Goal: Transaction & Acquisition: Book appointment/travel/reservation

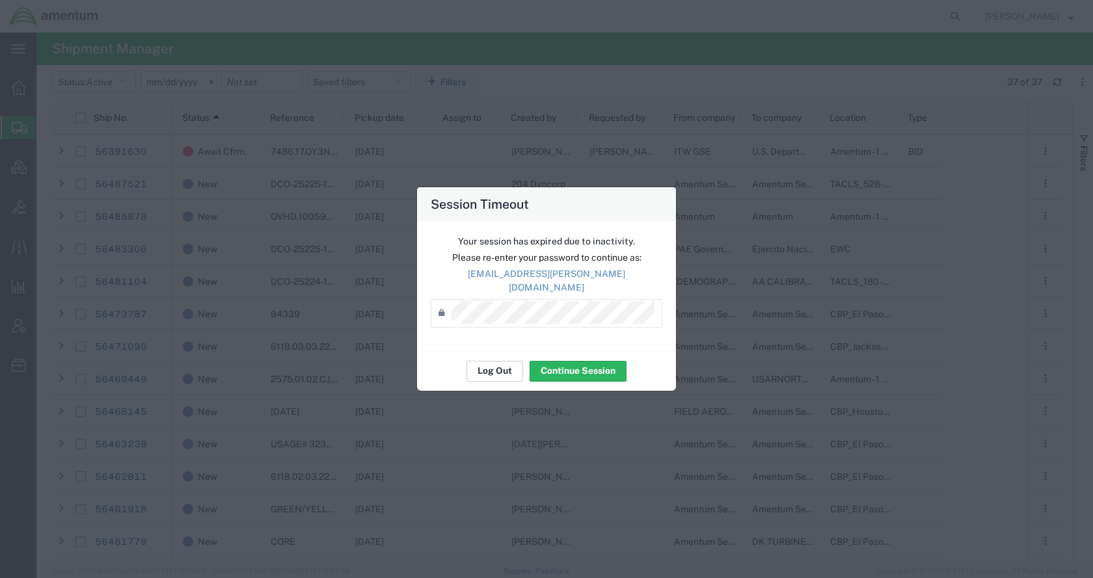
click at [485, 366] on button "Log Out" at bounding box center [494, 371] width 57 height 21
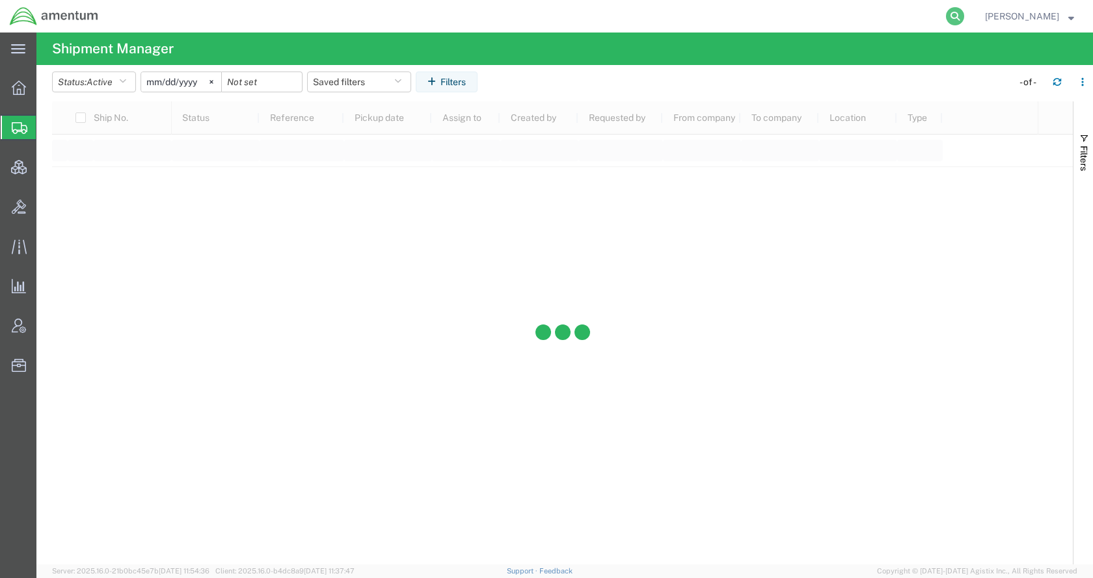
click at [964, 16] on icon at bounding box center [955, 16] width 18 height 18
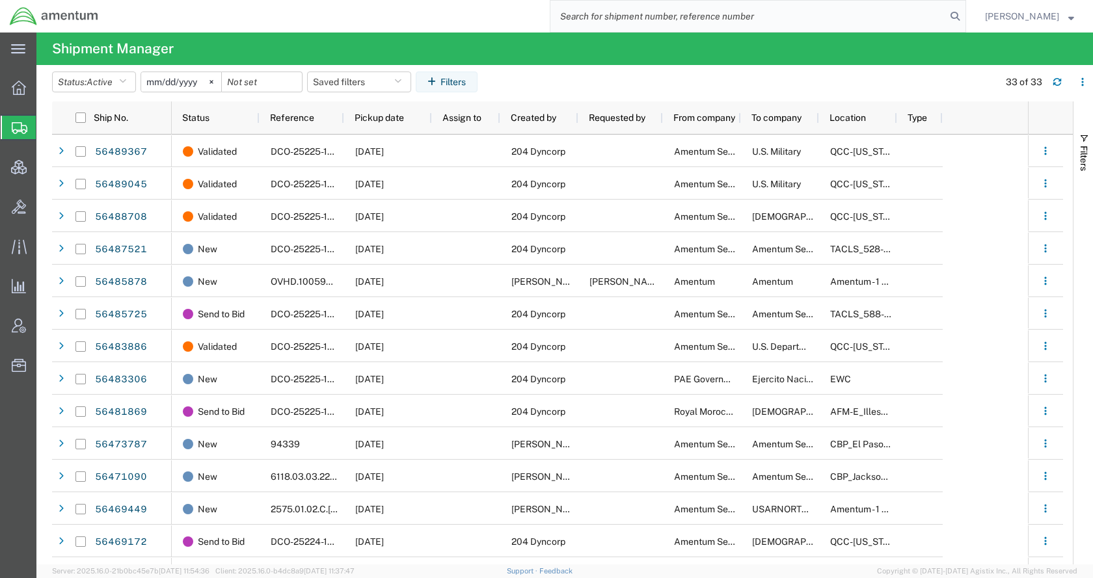
paste input "DCO-25225-166749"
type input "DCO-25225-166749"
click at [964, 16] on icon at bounding box center [955, 16] width 18 height 18
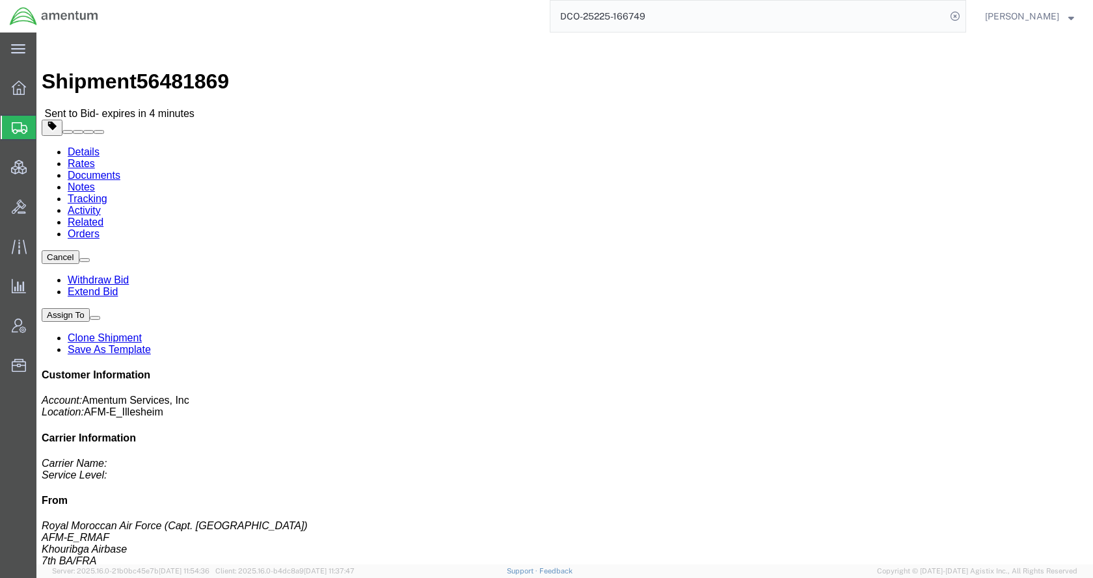
click link "Rates"
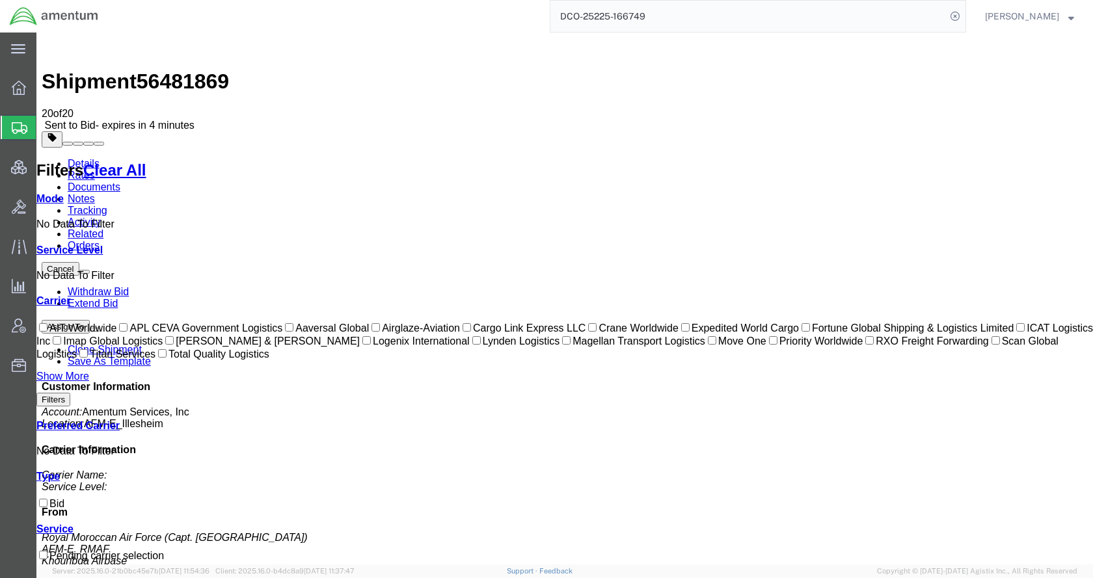
click at [100, 158] on link "Details" at bounding box center [84, 163] width 32 height 11
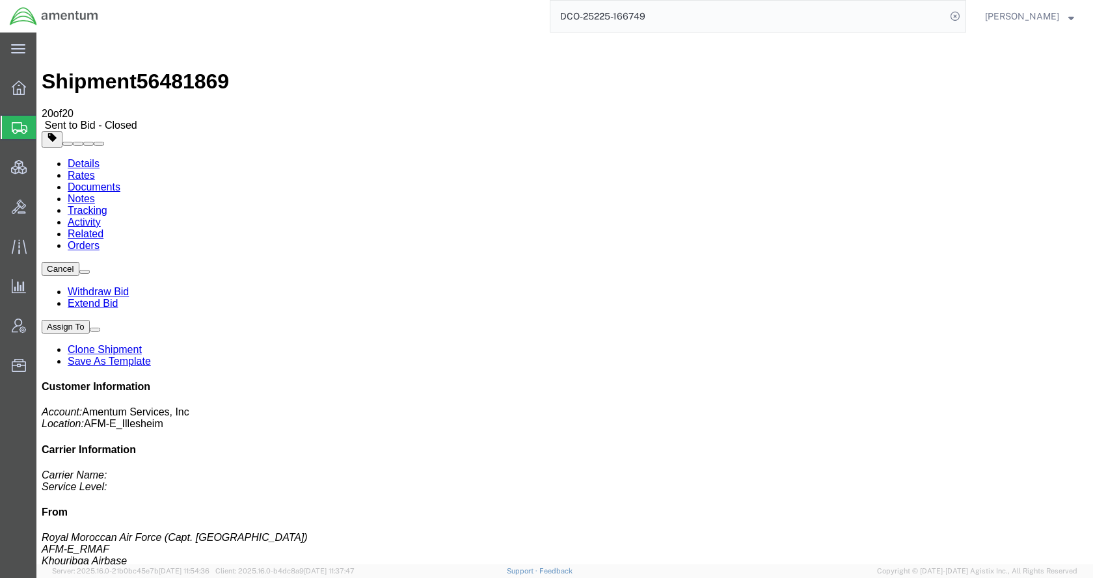
click link "Rates"
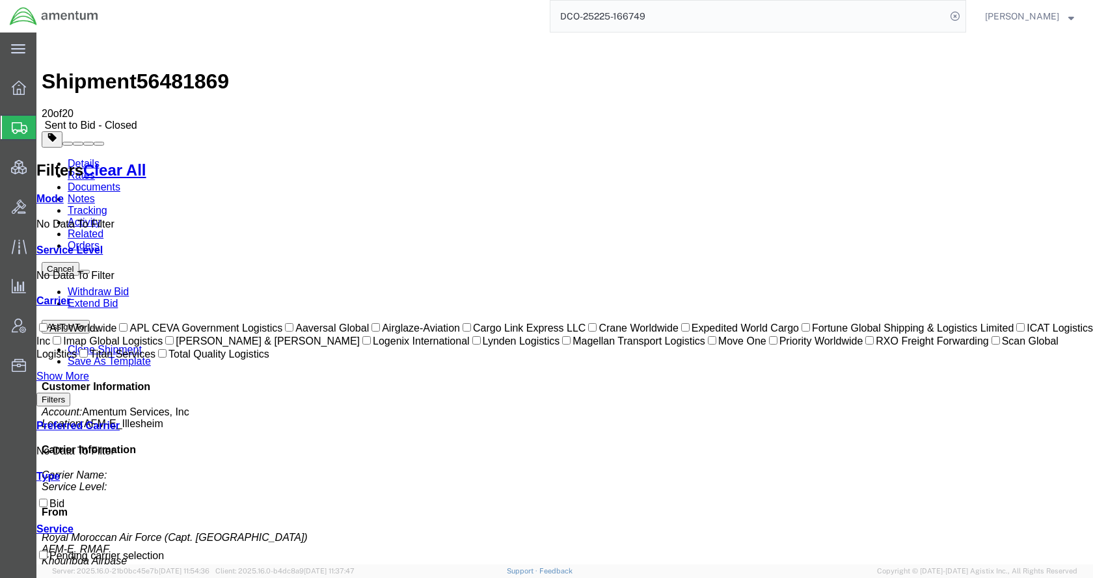
click at [118, 298] on link "Extend Bid" at bounding box center [93, 303] width 50 height 11
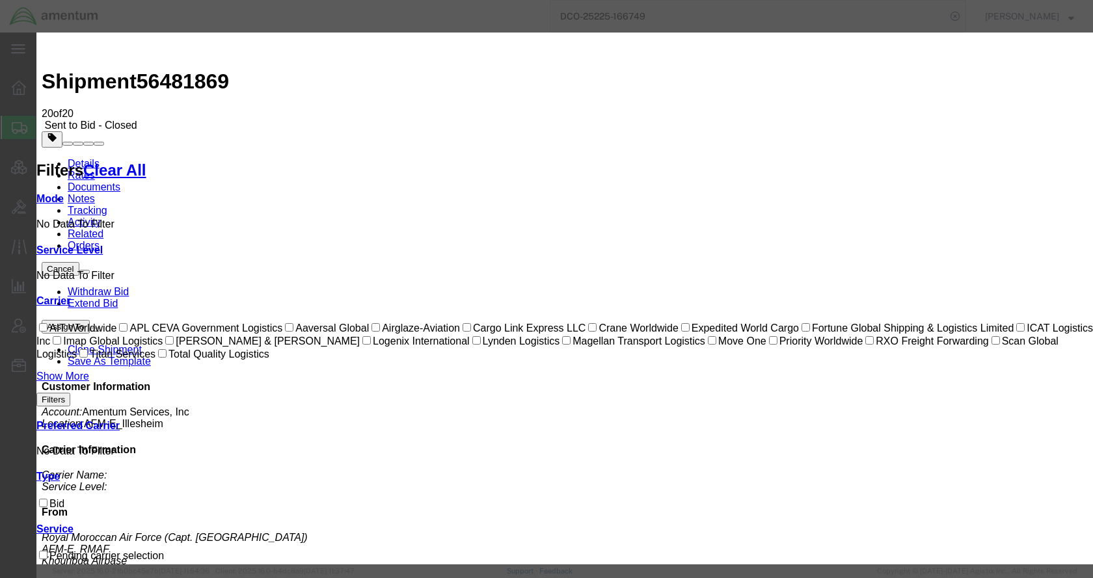
select select "24"
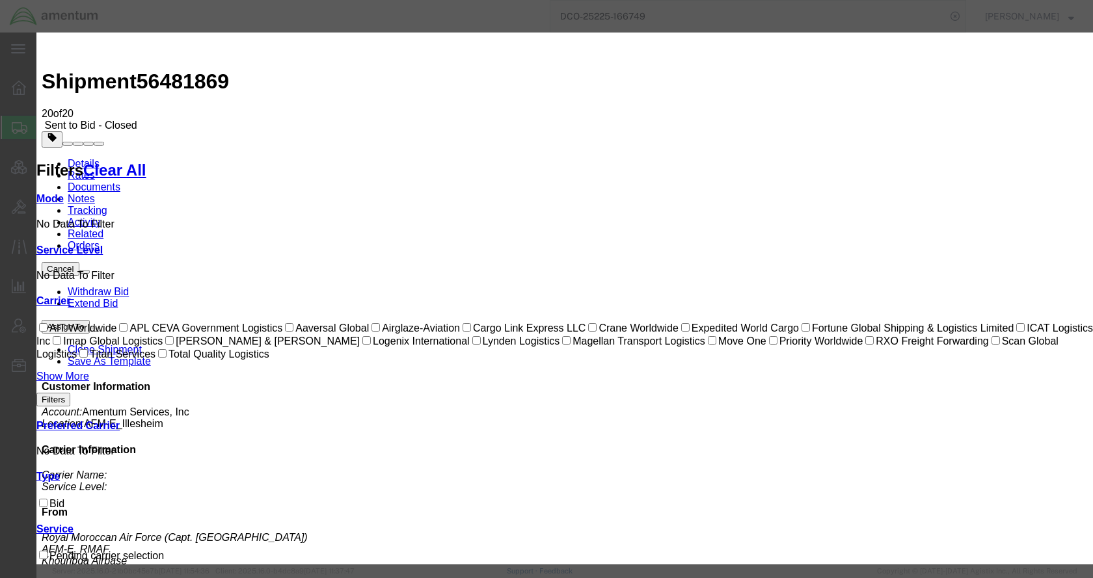
type input "[DATE]"
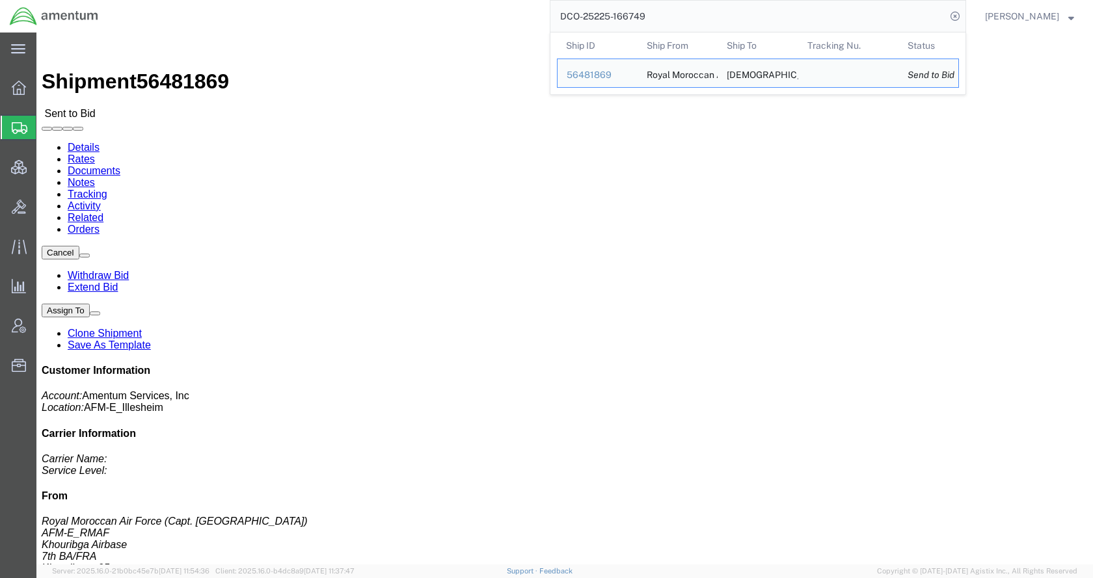
drag, startPoint x: 706, startPoint y: 13, endPoint x: 559, endPoint y: 13, distance: 147.7
click at [559, 13] on div "DCO-25225-166749 Ship ID Ship From Ship To Tracking Nu. Status Ship ID 56481869…" at bounding box center [537, 16] width 858 height 33
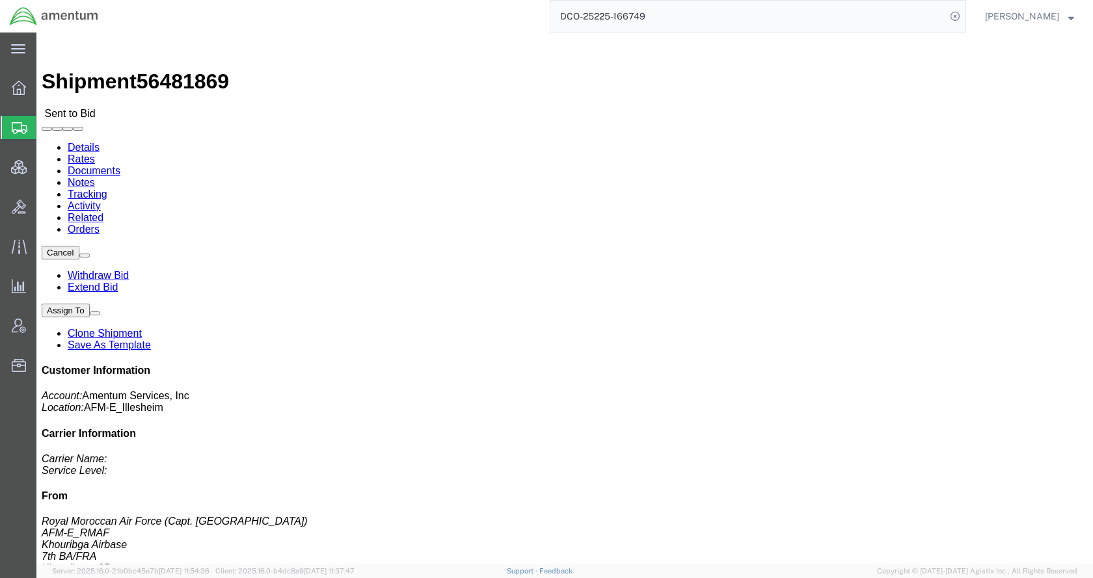
paste input "56463676"
click at [964, 12] on icon at bounding box center [955, 16] width 18 height 18
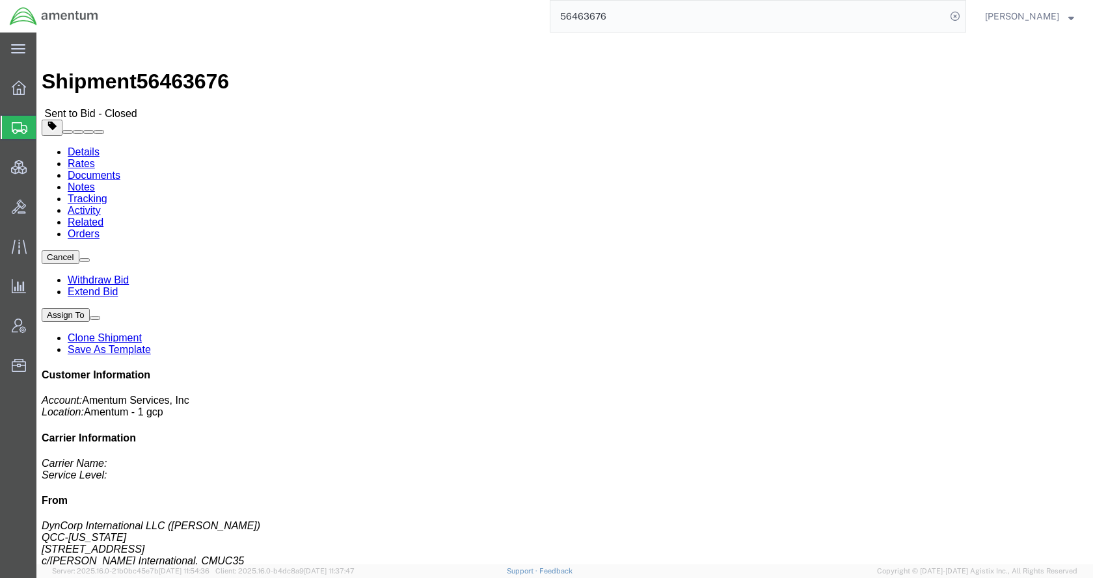
click link "Rates"
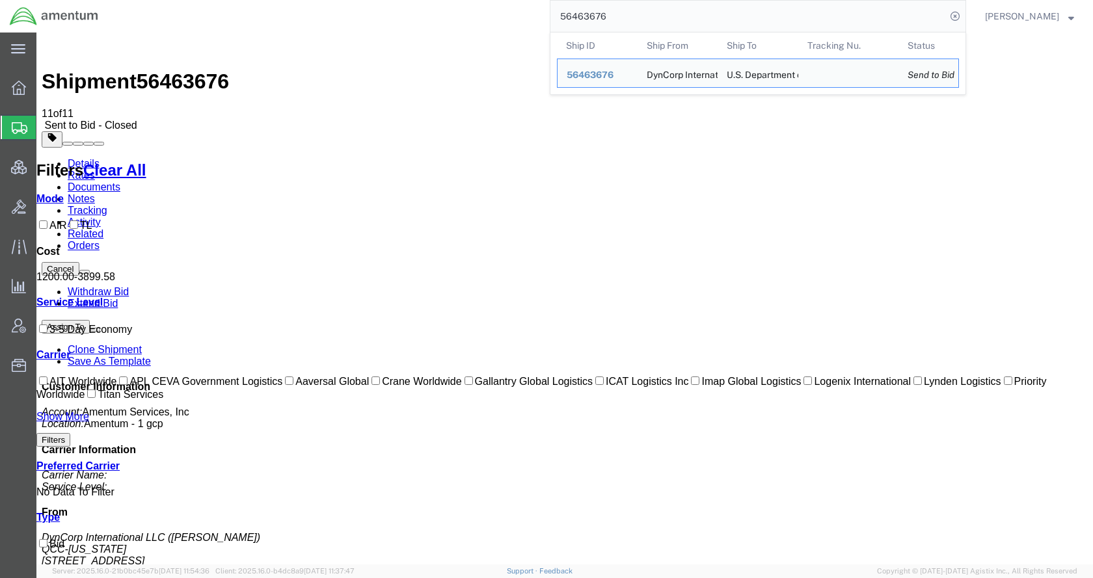
drag, startPoint x: 658, startPoint y: 14, endPoint x: 553, endPoint y: 15, distance: 105.4
click at [553, 15] on div "56463676 Ship ID Ship From Ship To Tracking Nu. Status Ship ID 56463676 Ship Fr…" at bounding box center [537, 16] width 858 height 33
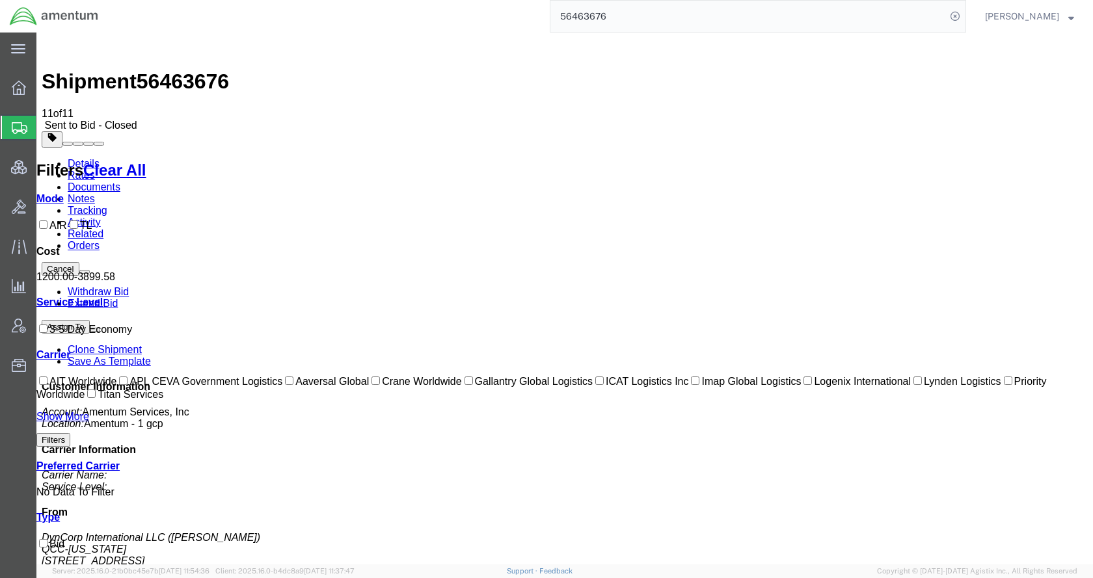
paste input "95882"
type input "56495882"
click at [964, 16] on icon at bounding box center [955, 16] width 18 height 18
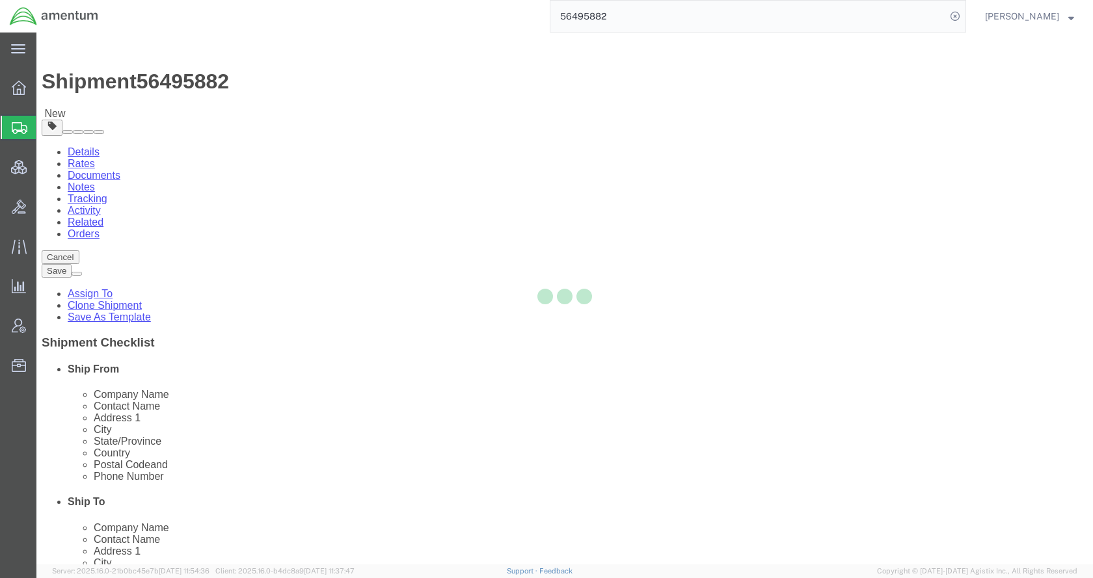
select select
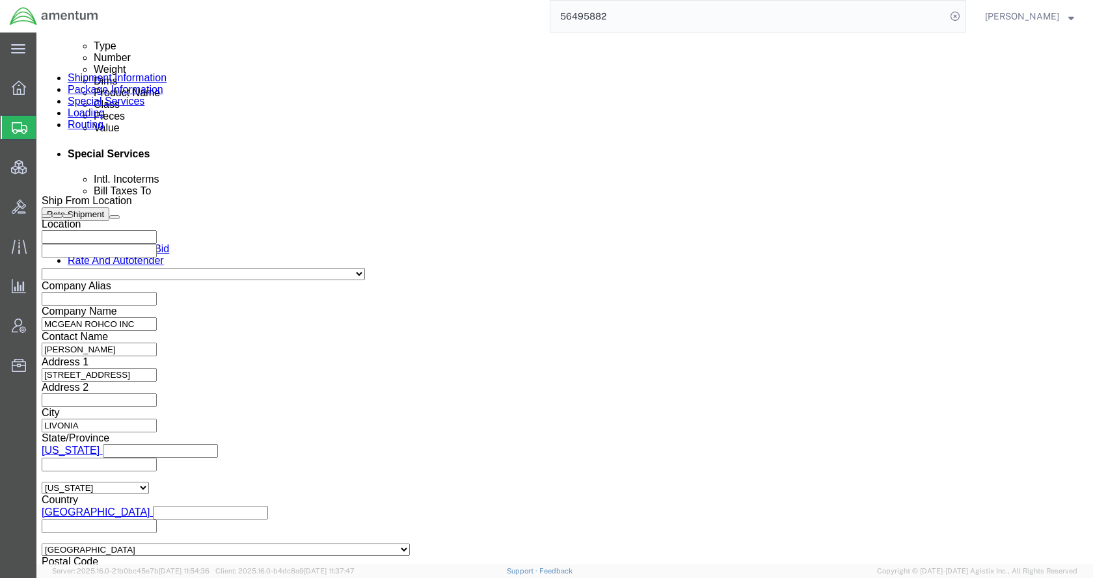
scroll to position [818, 0]
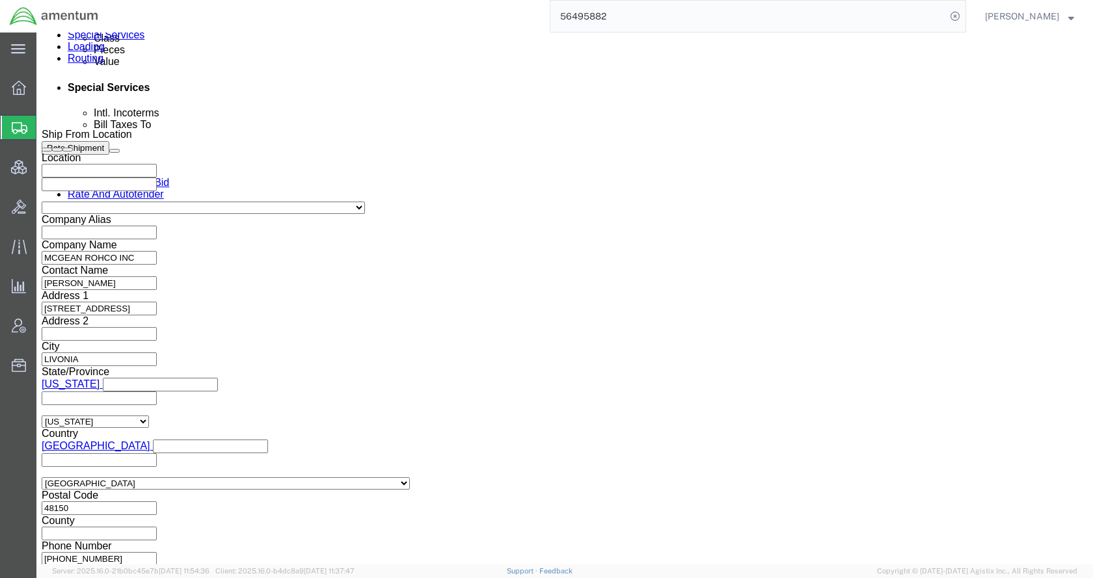
click select "Select Air Less than Truckload Multi-Leg Ocean Freight Rail Small Parcel Truckl…"
select select
click select "Select Air Less than Truckload Multi-Leg Ocean Freight Rail Small Parcel Truckl…"
click icon
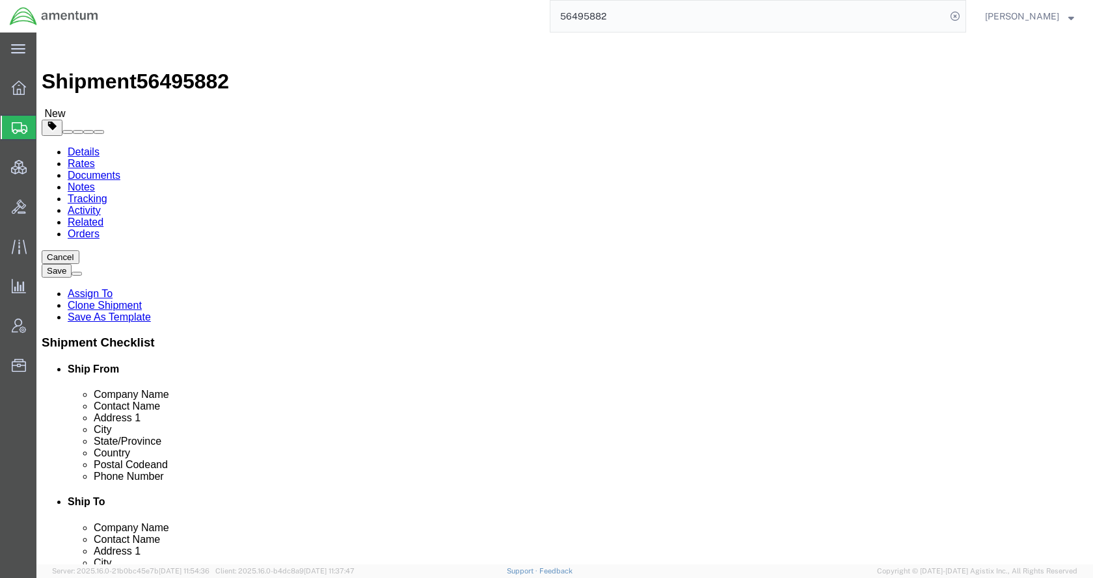
click link "Special Services"
click icon
click div "Pieces: 2.00 Each Total value: 9905.00 USD"
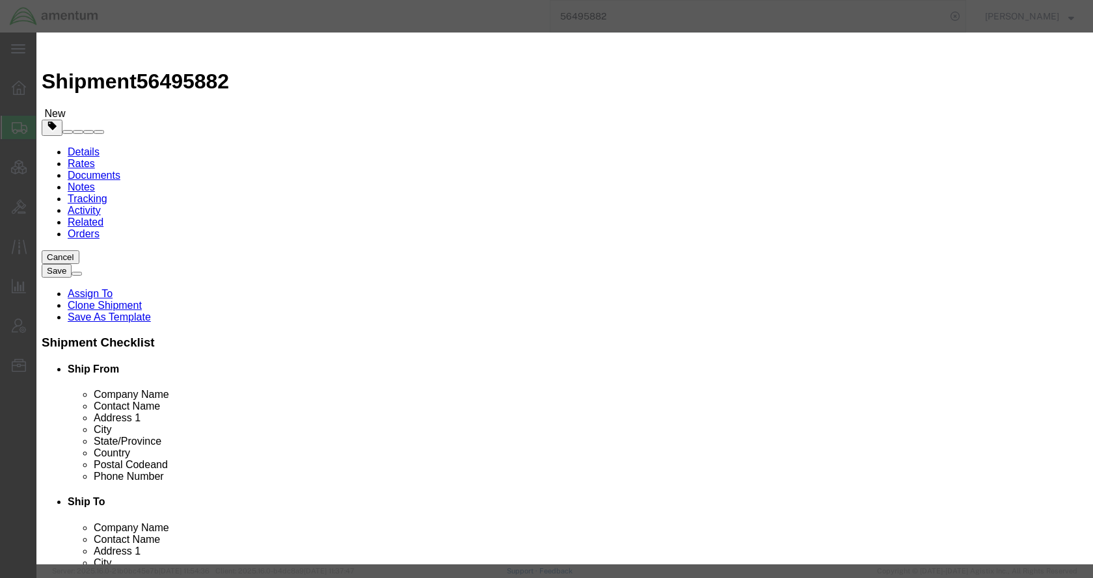
drag, startPoint x: 415, startPoint y: 103, endPoint x: 295, endPoint y: 98, distance: 120.4
click div "SUPER BEE 300LFM"
click button "Close"
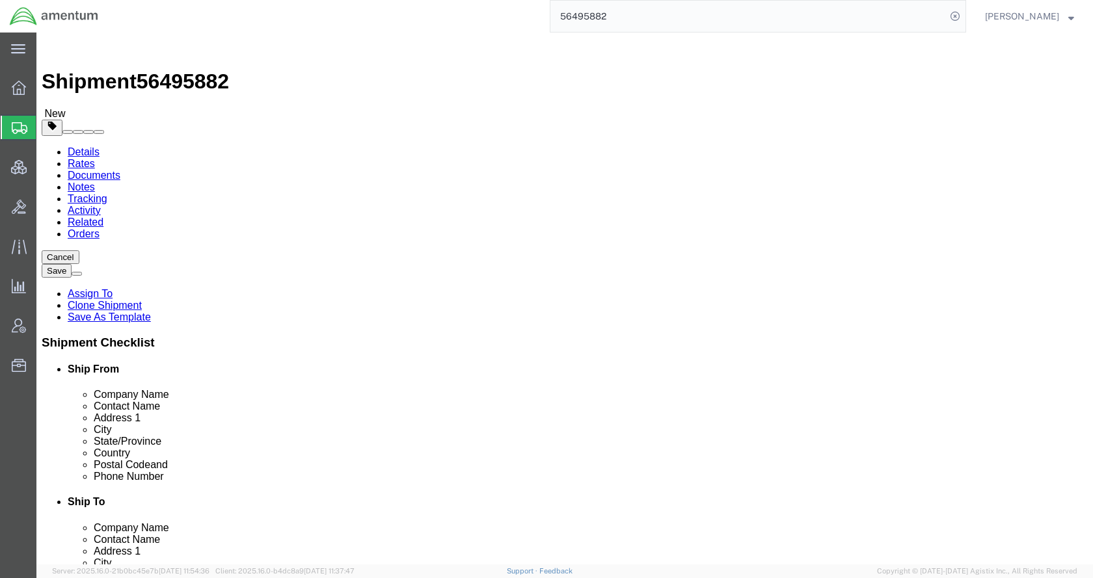
click button "Rate Shipment"
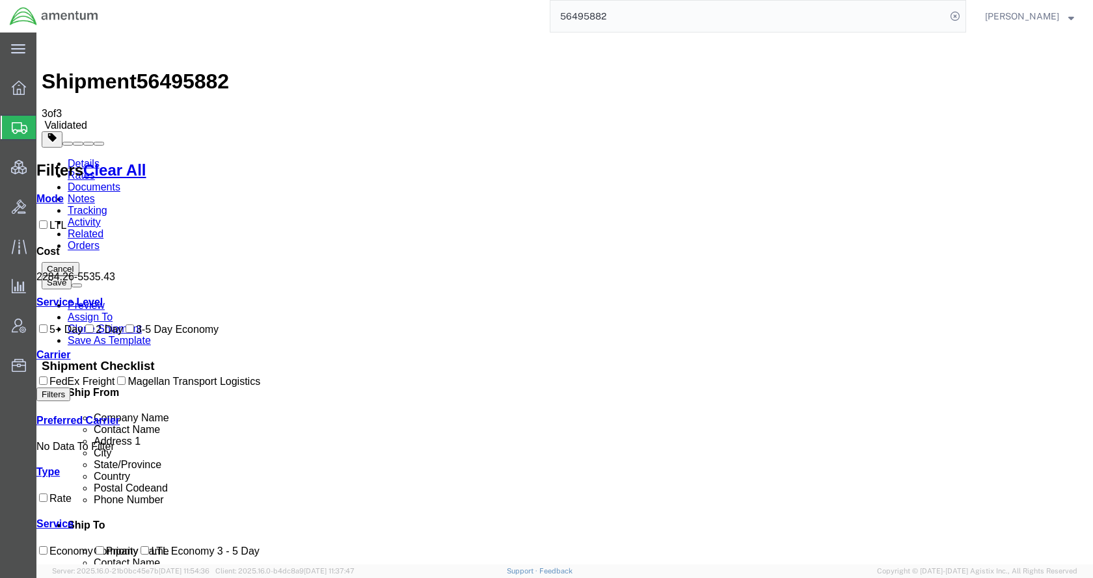
click at [89, 158] on link "Details" at bounding box center [84, 163] width 32 height 11
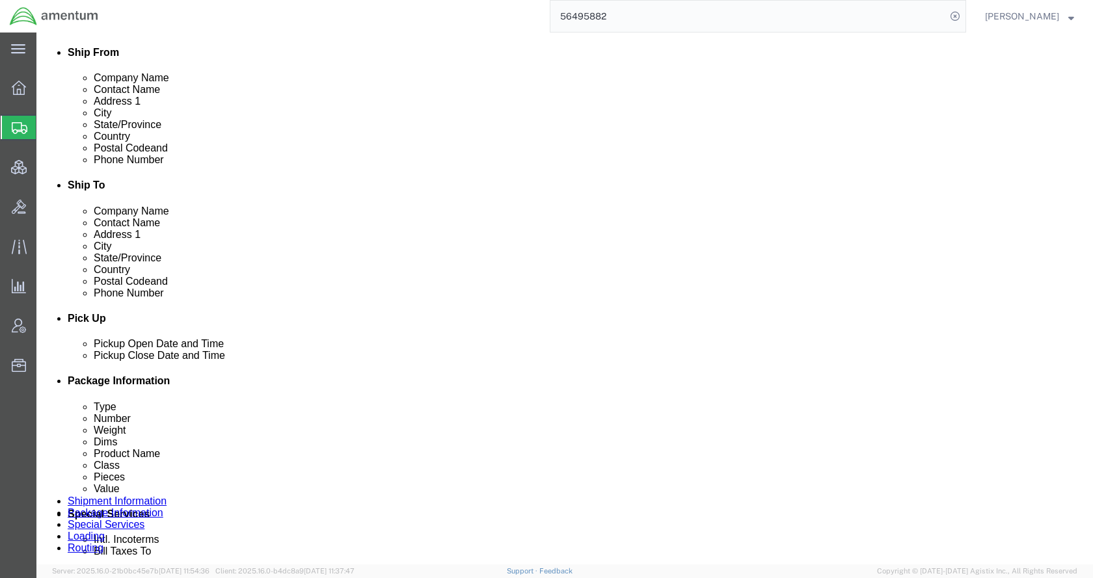
scroll to position [585, 0]
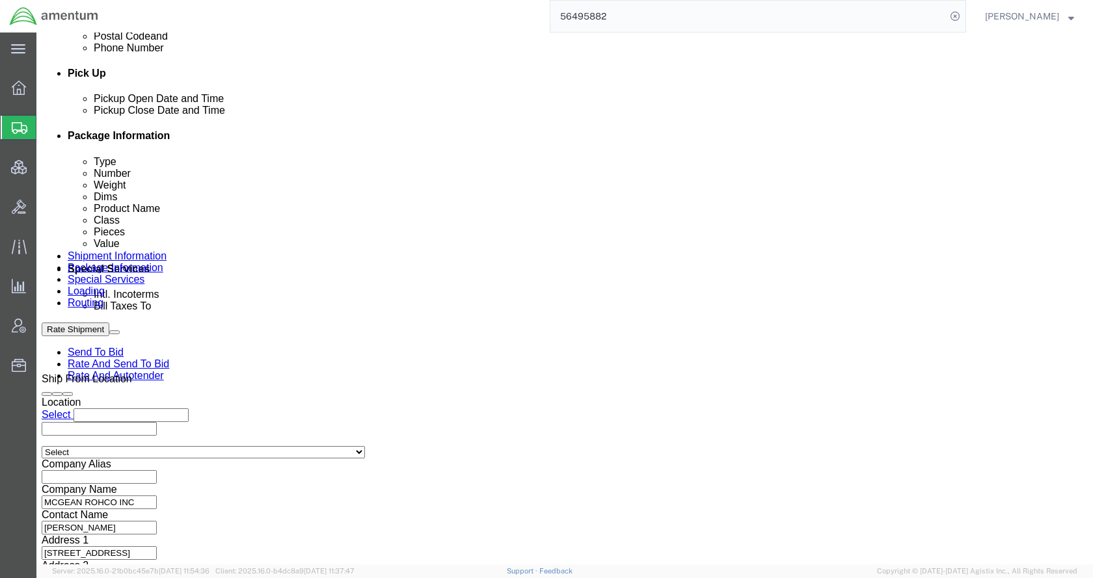
click icon
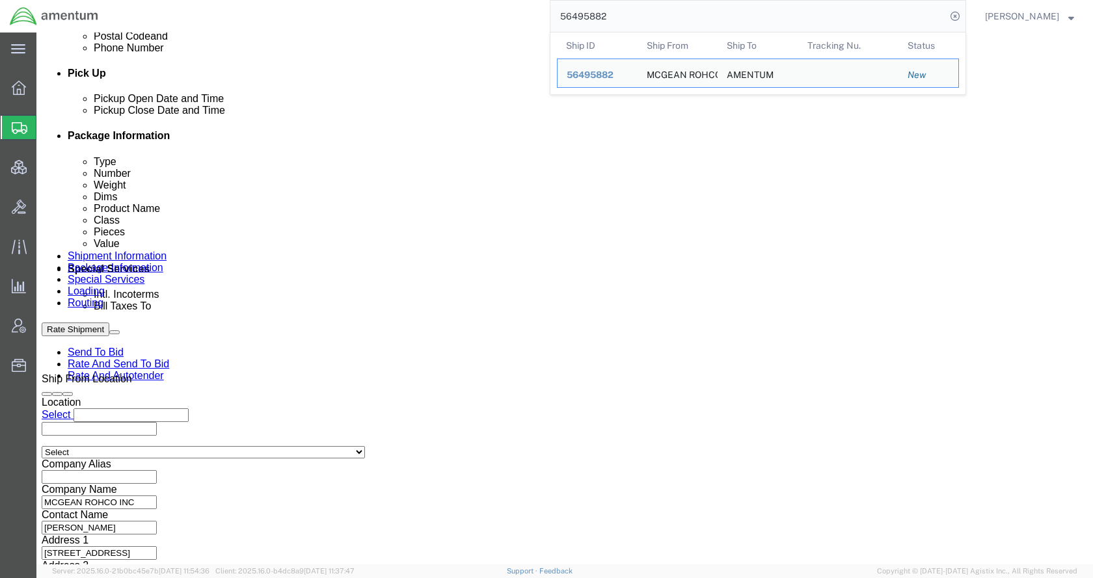
drag, startPoint x: 653, startPoint y: 16, endPoint x: 538, endPoint y: 25, distance: 115.5
click at [538, 25] on div "56495882 Ship ID Ship From Ship To Tracking Nu. Status Ship ID 56495882 Ship Fr…" at bounding box center [537, 16] width 858 height 33
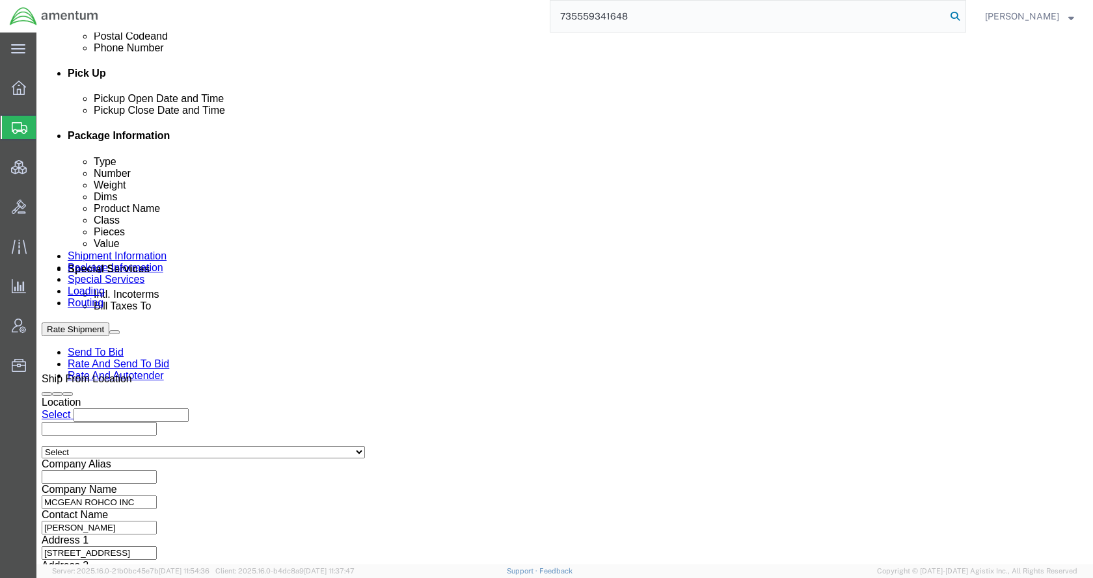
click at [964, 16] on icon at bounding box center [955, 16] width 18 height 18
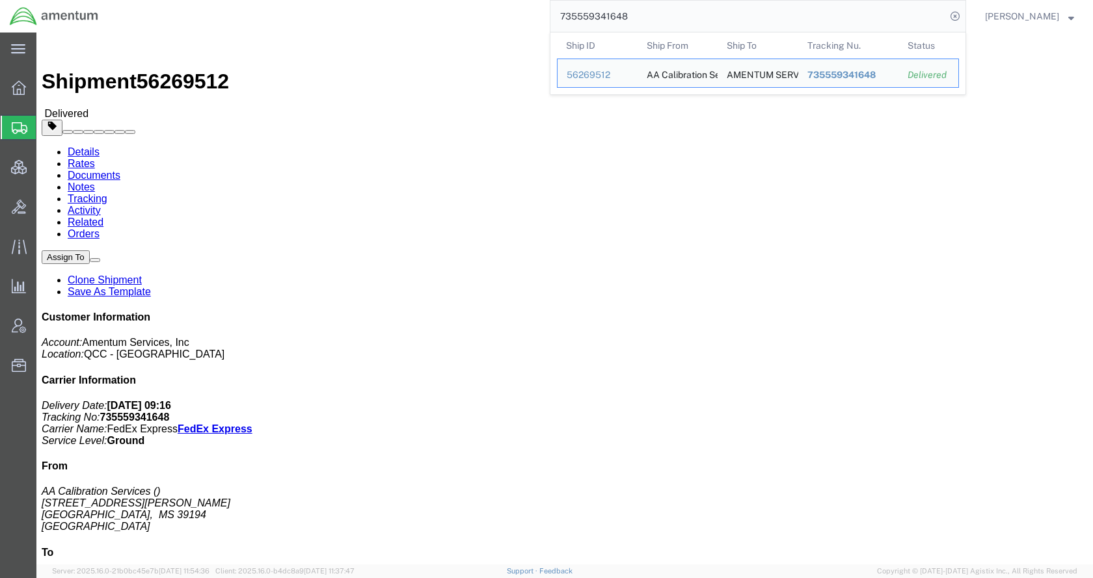
drag, startPoint x: 677, startPoint y: 13, endPoint x: 553, endPoint y: 18, distance: 123.7
click at [553, 18] on div "735559341648 Ship ID Ship From Ship To Tracking Nu. Status Ship ID 56269512 Shi…" at bounding box center [537, 16] width 858 height 33
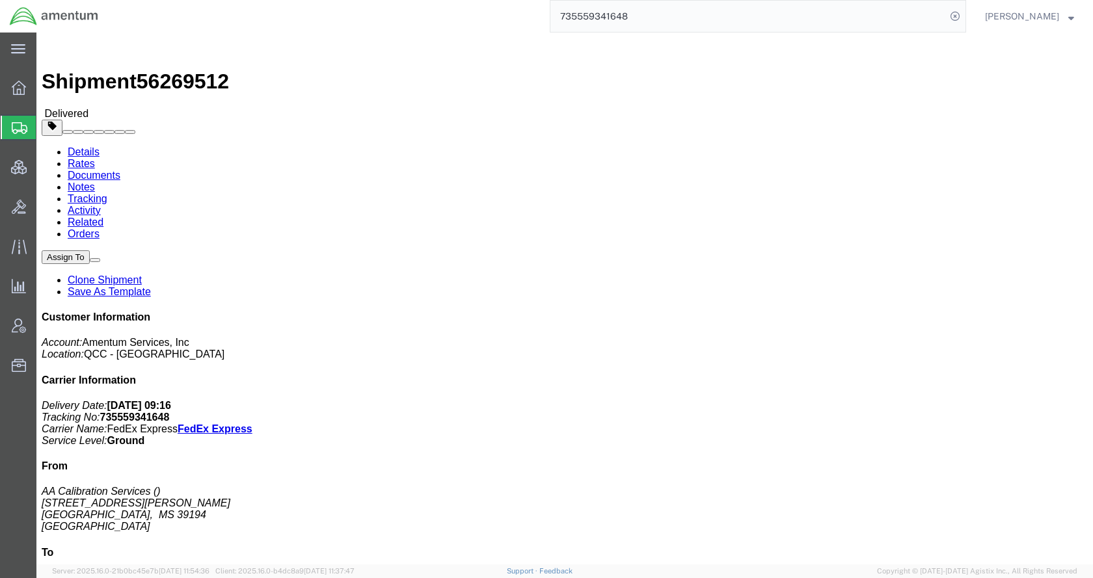
paste input "56495882"
type input "56495882"
click at [964, 15] on icon at bounding box center [955, 16] width 18 height 18
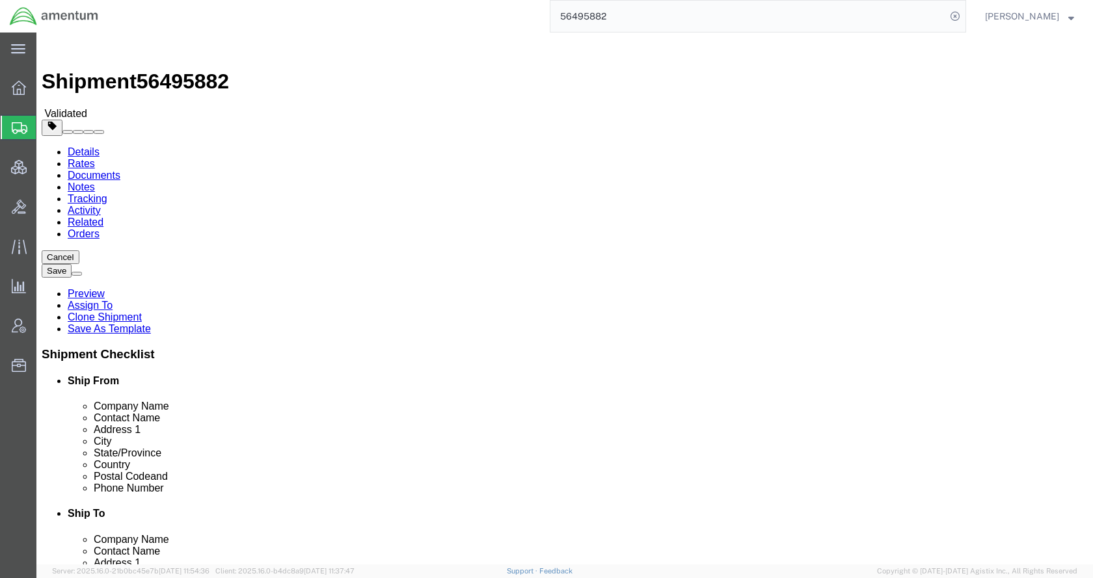
click div "Shipment Information Package Information Special Services Loading Routing"
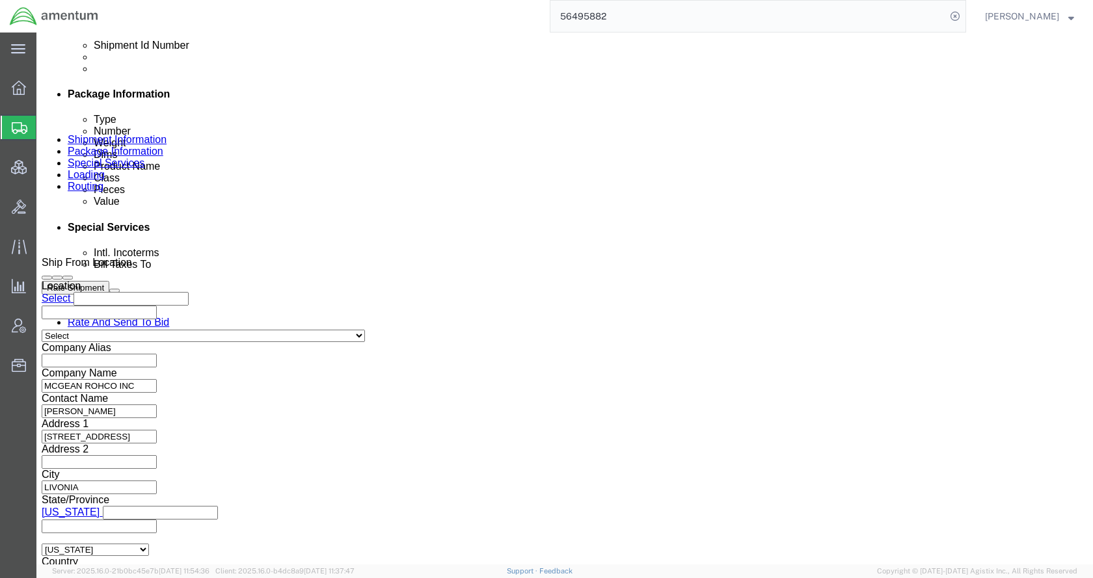
scroll to position [558, 0]
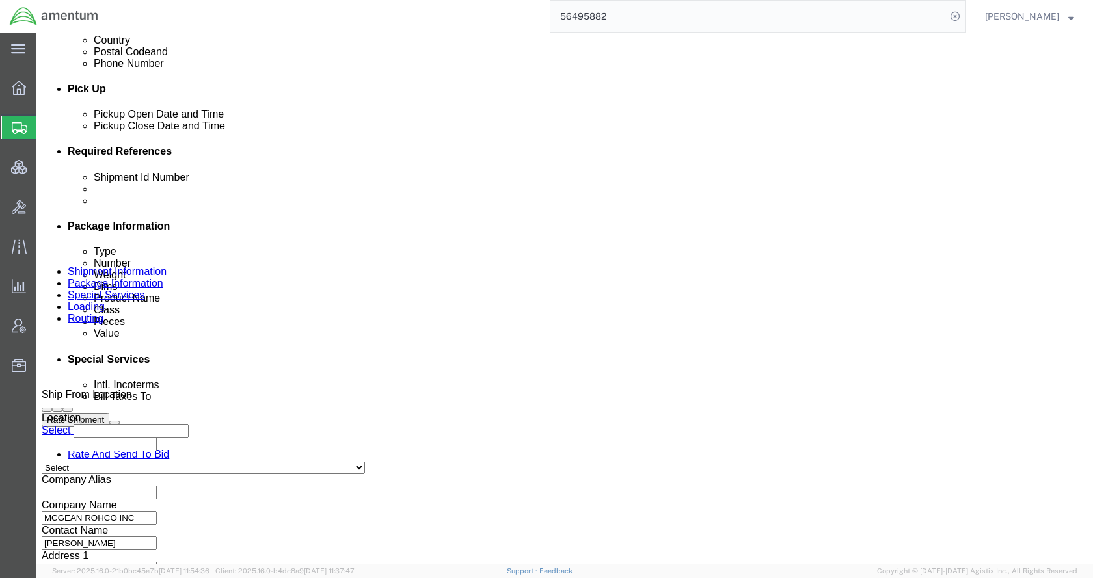
click div "[DATE] 8:00 AM"
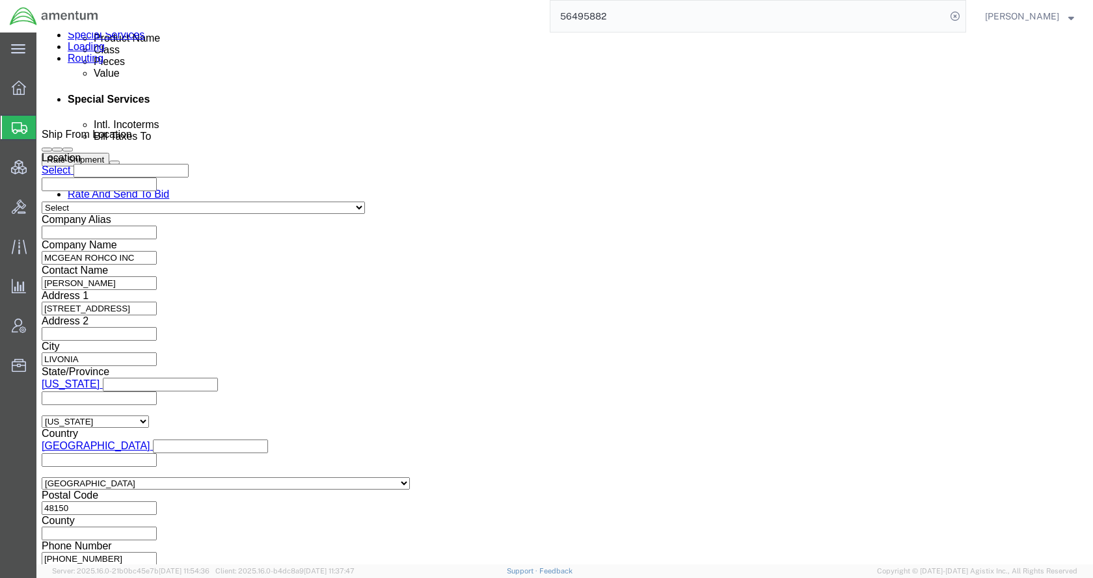
click span
click button "Apply"
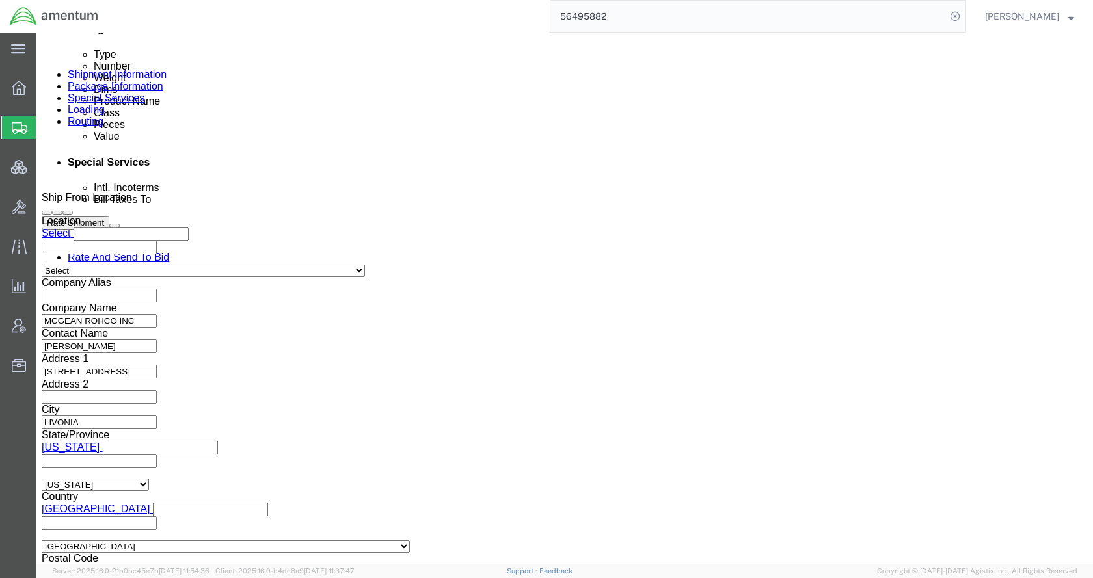
scroll to position [623, 0]
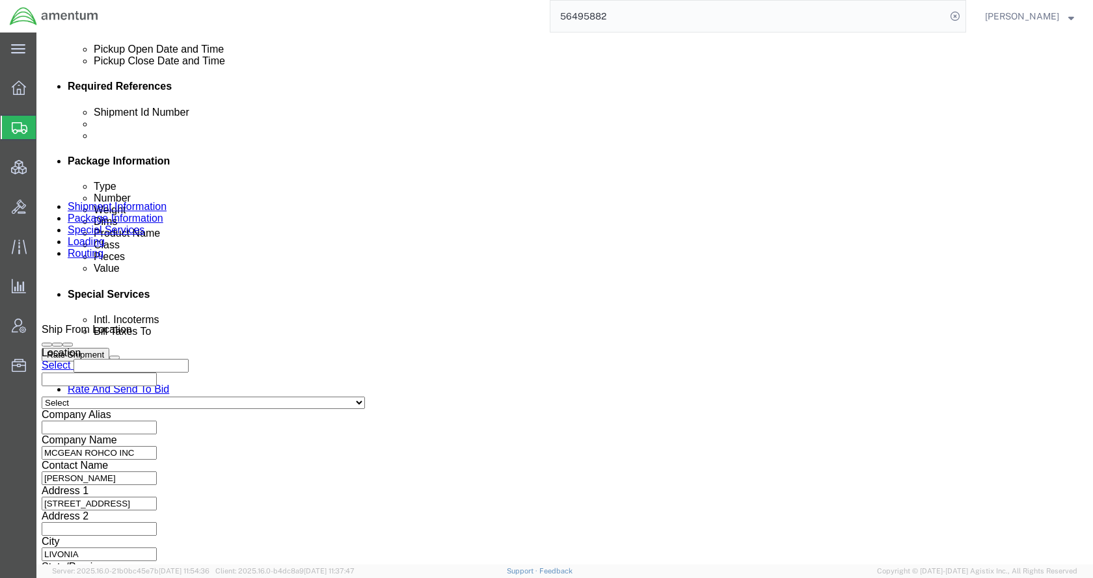
click div "[DATE] 8:00 AM"
type input "10:00 AM"
click button "Apply"
click div "[DATE] 10:00 AM"
click input "2:00 AM"
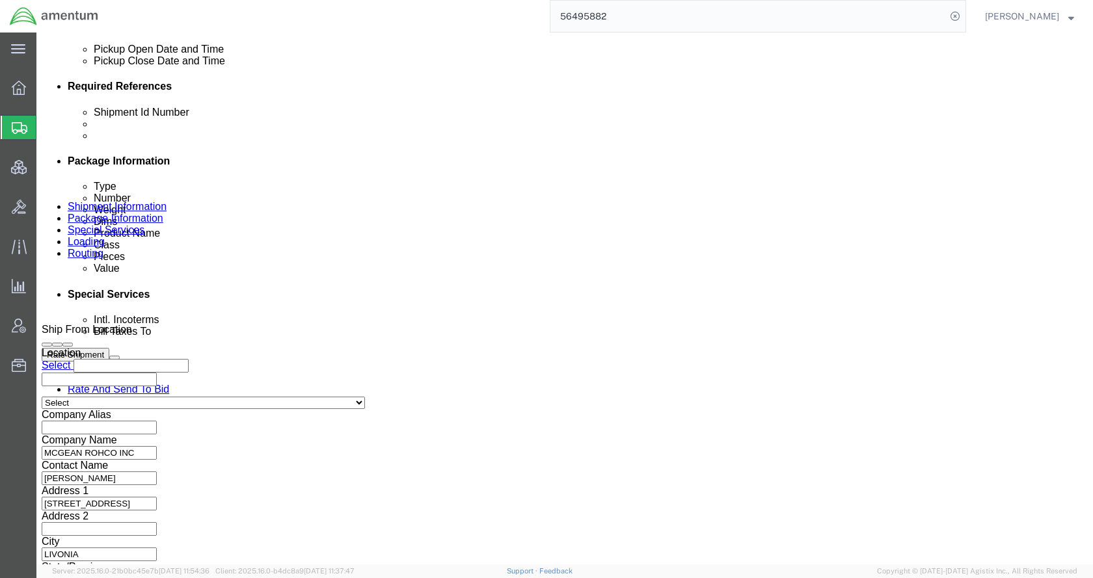
click input "2:00 AM"
type input "2:00 pm"
click button "Apply"
click link "Package Information"
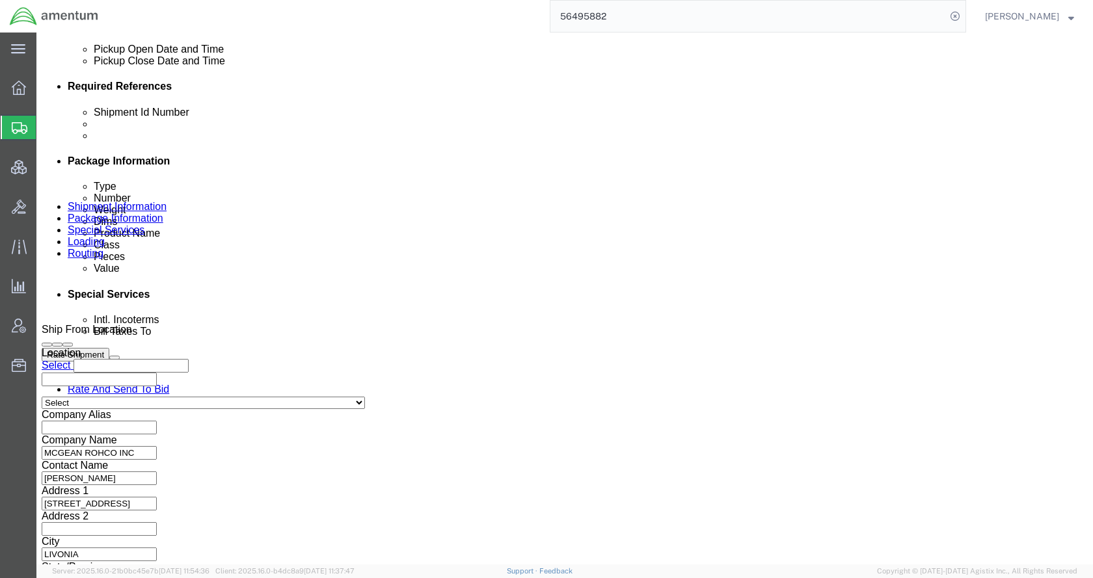
scroll to position [25, 0]
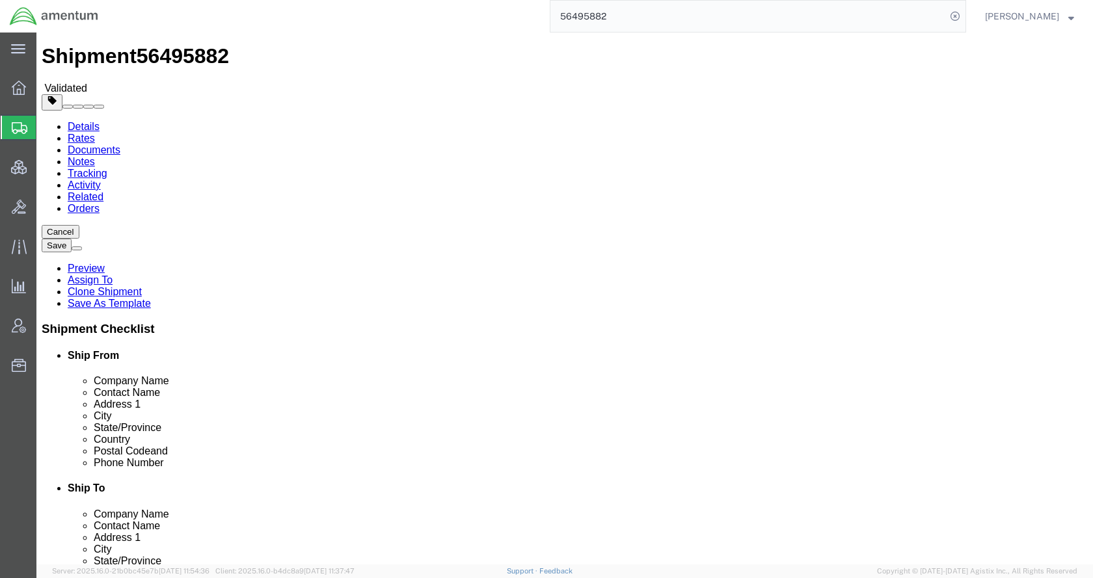
click button "Rate Shipment"
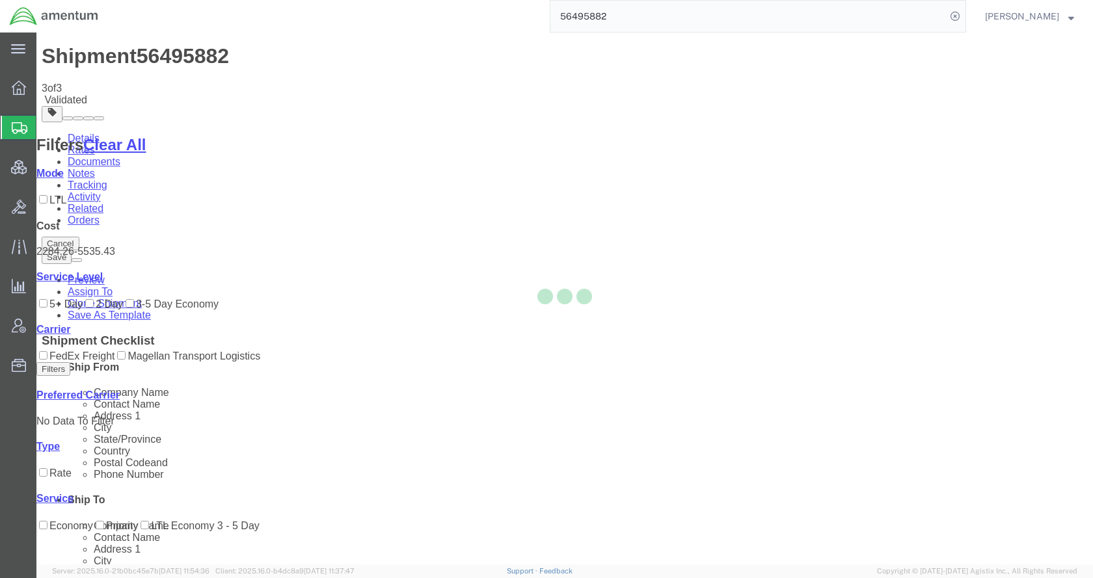
scroll to position [0, 0]
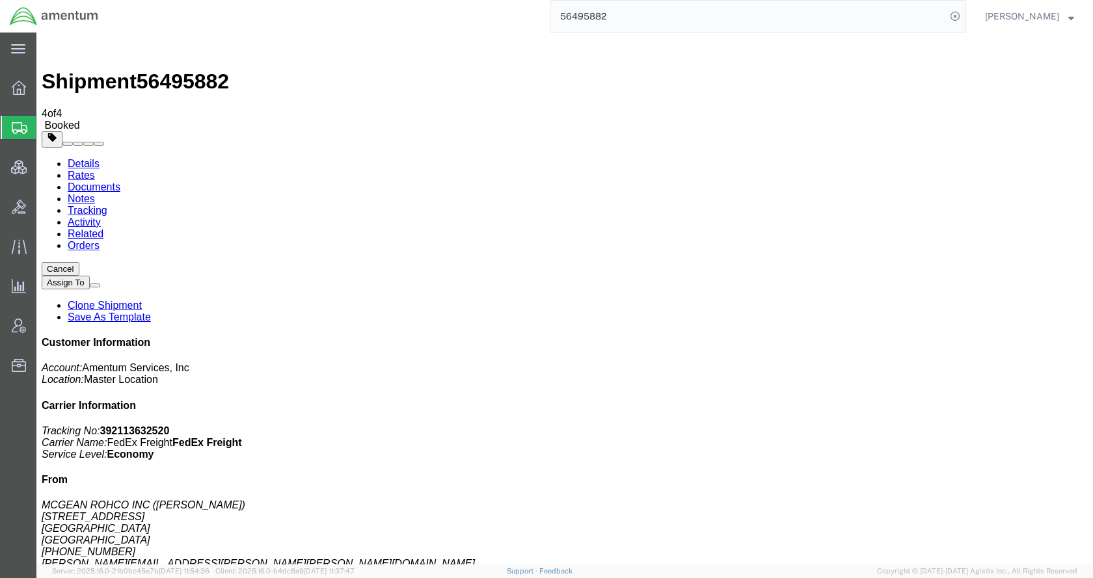
checkbox input "true"
drag, startPoint x: 624, startPoint y: 159, endPoint x: 643, endPoint y: 171, distance: 23.1
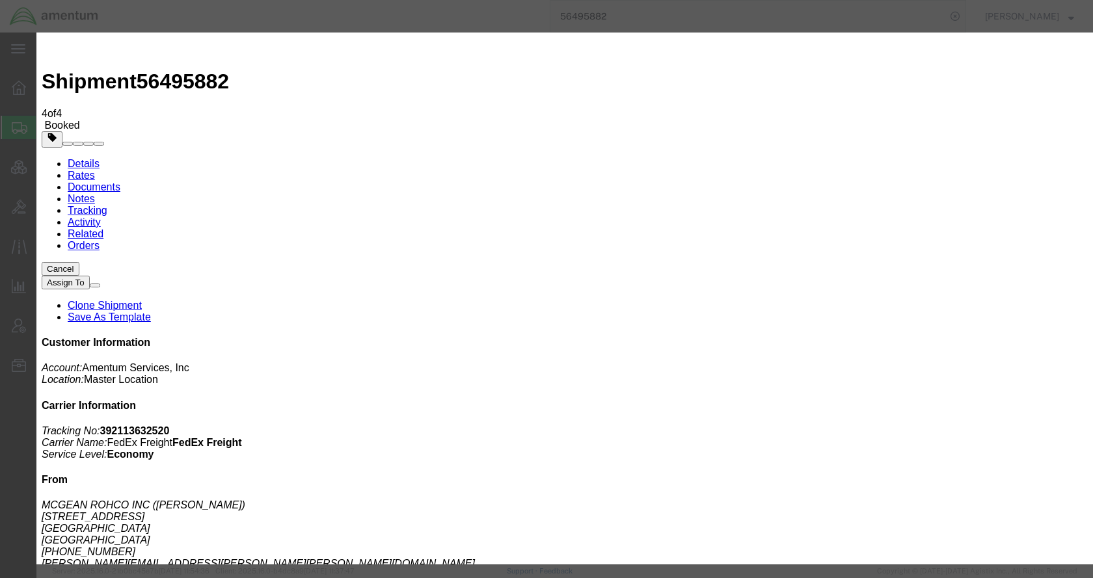
type input "[EMAIL_ADDRESS][PERSON_NAME][DOMAIN_NAME]"
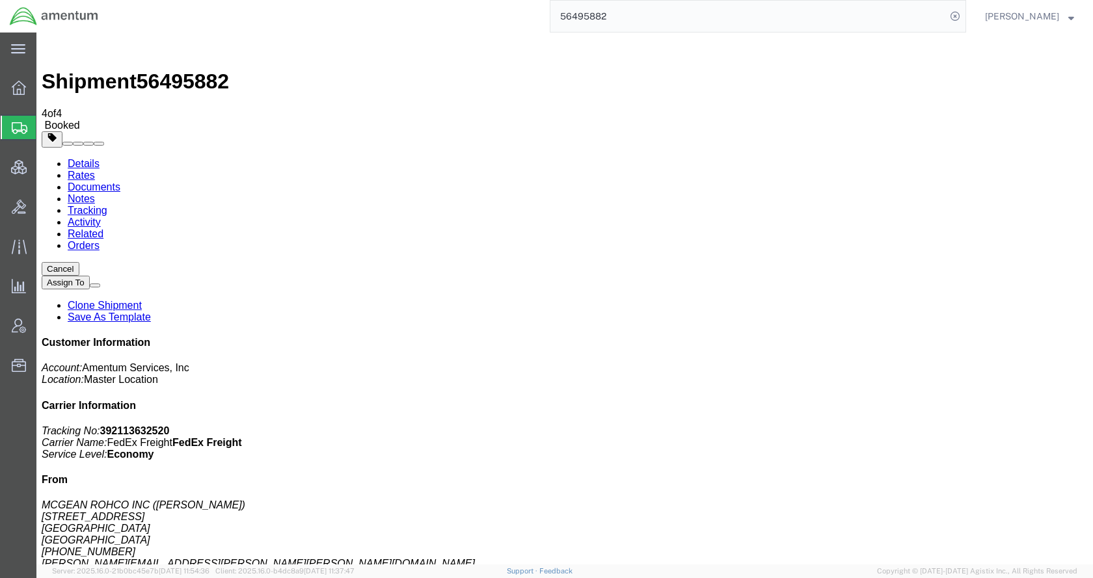
click at [76, 158] on link "Details" at bounding box center [84, 163] width 32 height 11
click link "Schedule pickup request"
click div "Leg 1 - Less than Truckload"
click span "button"
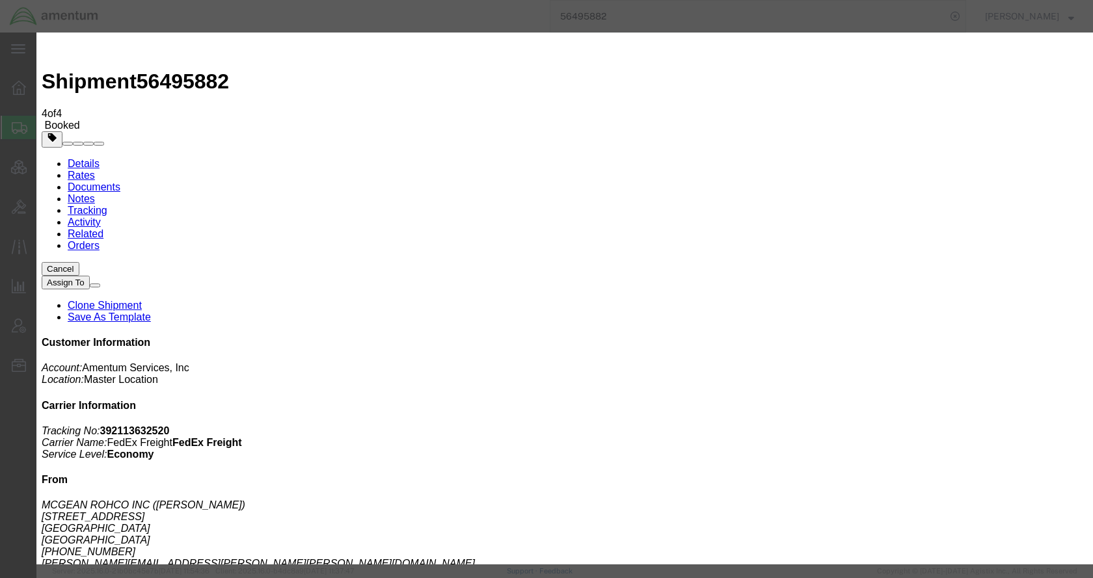
click div "[DATE] 2:00 PM"
click th
click button "Apply"
click button "Save"
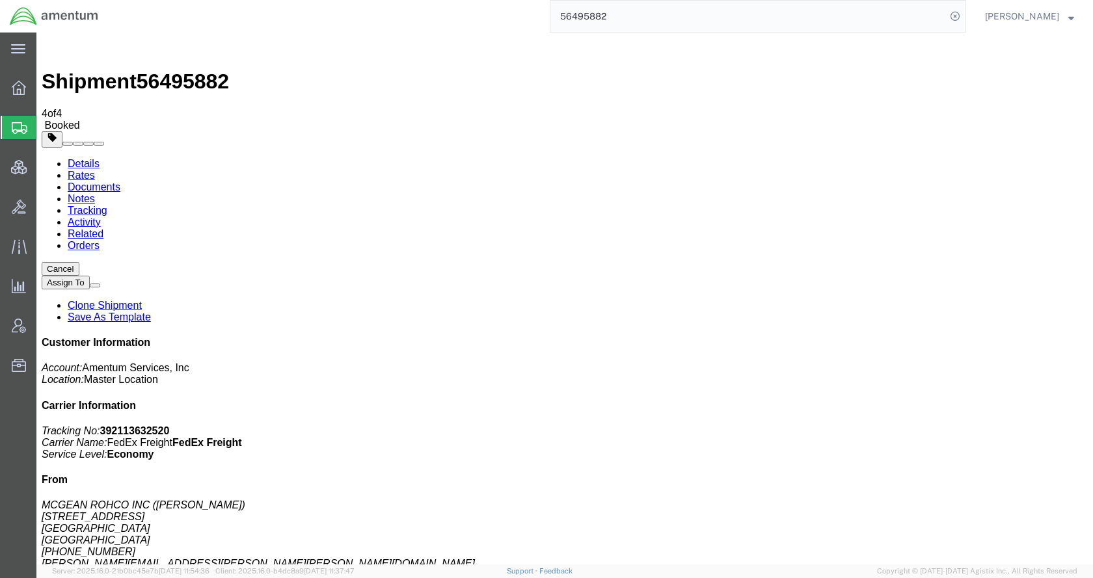
click button "Close"
